Goal: Find contact information: Find contact information

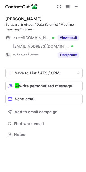
scroll to position [130, 86]
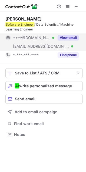
click at [74, 36] on button "View email" at bounding box center [67, 37] width 21 height 5
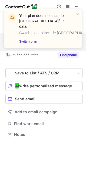
click at [78, 13] on span at bounding box center [77, 13] width 4 height 5
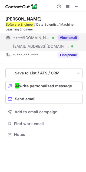
click at [72, 38] on button "View email" at bounding box center [67, 37] width 21 height 5
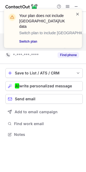
click at [79, 11] on span at bounding box center [77, 13] width 4 height 5
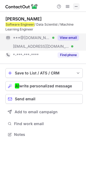
click at [75, 7] on span at bounding box center [76, 6] width 4 height 4
